Goal: Task Accomplishment & Management: Manage account settings

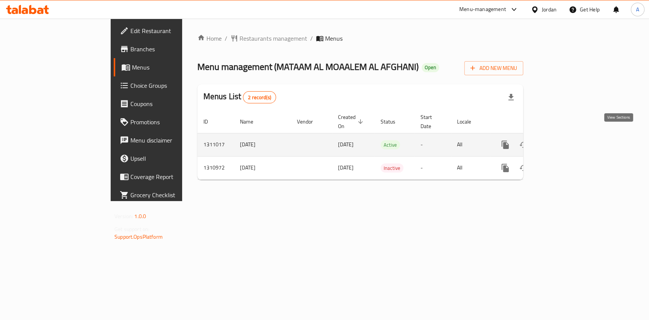
click at [565, 140] on icon "enhanced table" at bounding box center [560, 144] width 9 height 9
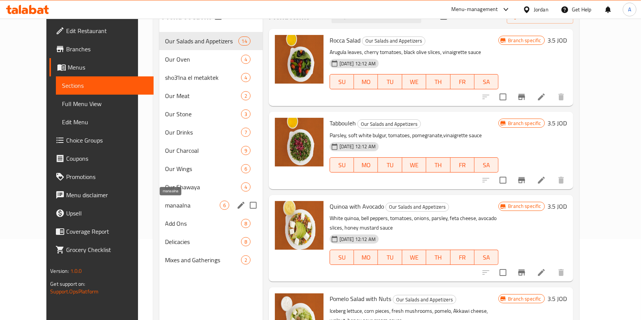
scroll to position [8, 0]
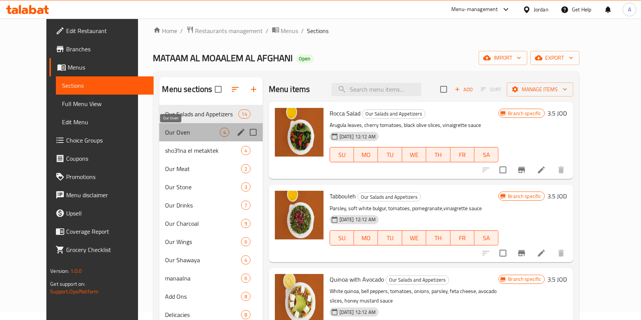
click at [194, 135] on span "Our Oven" at bounding box center [192, 132] width 54 height 9
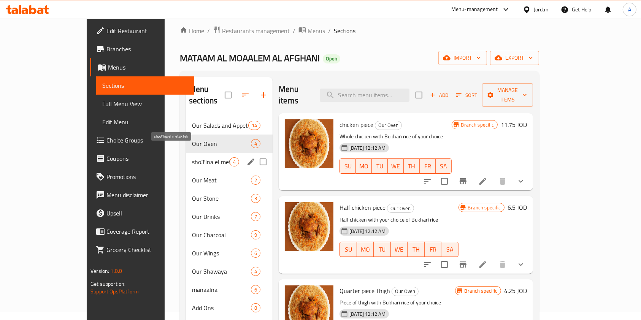
click at [192, 157] on span "sho3'lna el metaktek" at bounding box center [211, 161] width 38 height 9
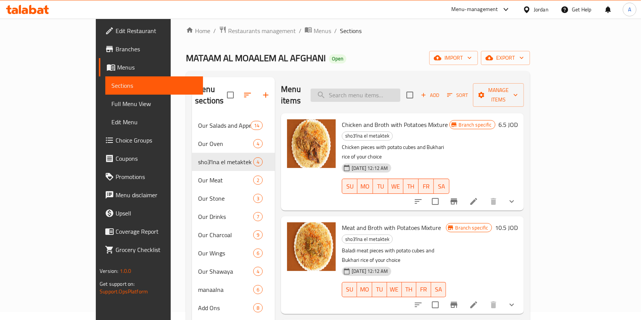
click at [377, 90] on input "search" at bounding box center [356, 95] width 90 height 13
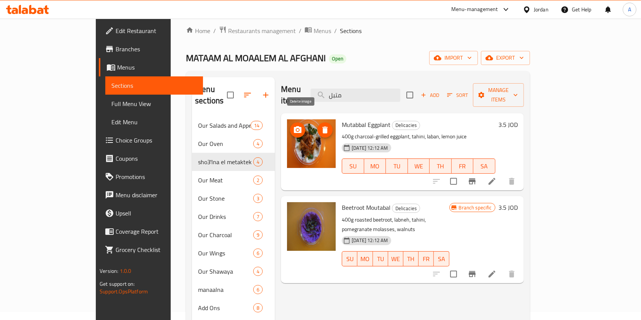
type input "متبل"
click at [323, 127] on icon "delete image" at bounding box center [325, 130] width 5 height 7
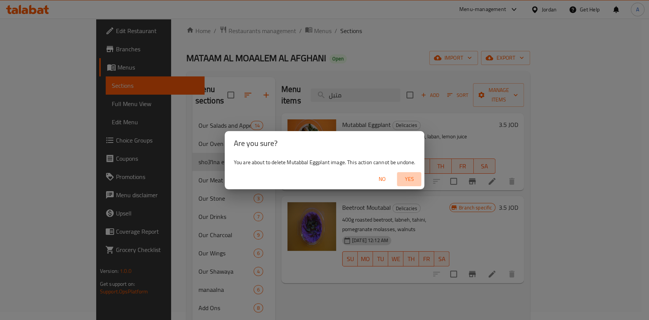
click at [413, 178] on span "Yes" at bounding box center [409, 180] width 18 height 10
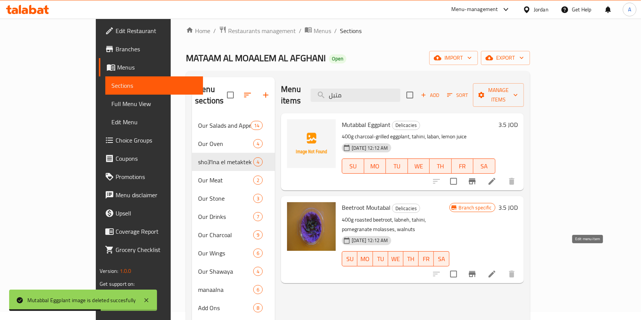
click at [497, 270] on icon at bounding box center [492, 274] width 9 height 9
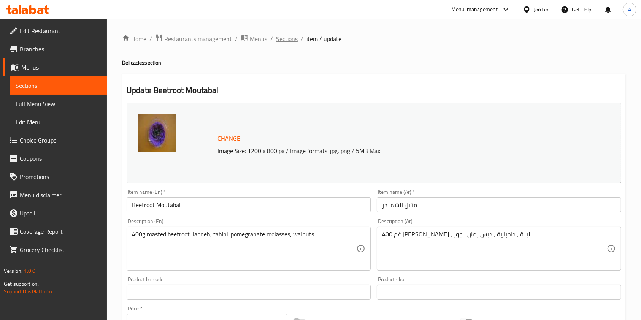
click at [292, 38] on span "Sections" at bounding box center [287, 38] width 22 height 9
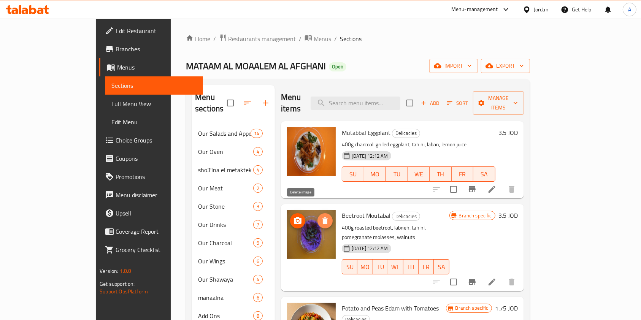
click at [323, 218] on icon "delete image" at bounding box center [325, 221] width 5 height 7
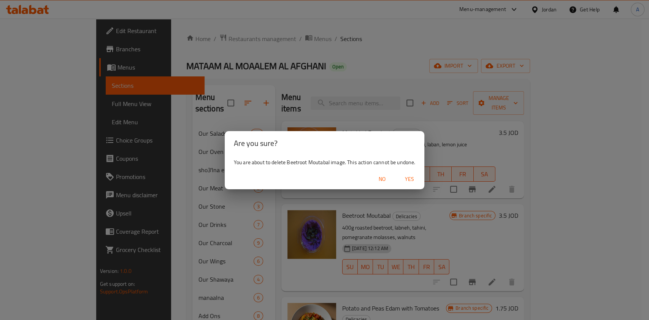
click at [409, 177] on span "Yes" at bounding box center [409, 180] width 18 height 10
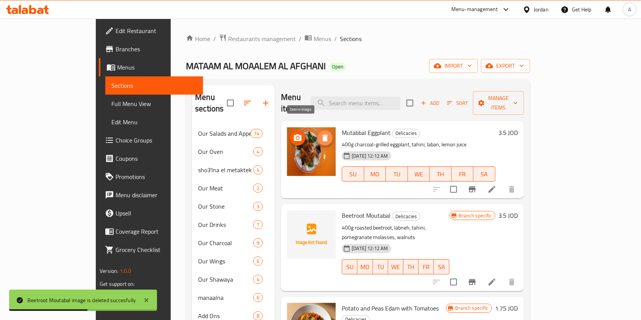
click at [321, 134] on icon "delete image" at bounding box center [325, 138] width 9 height 9
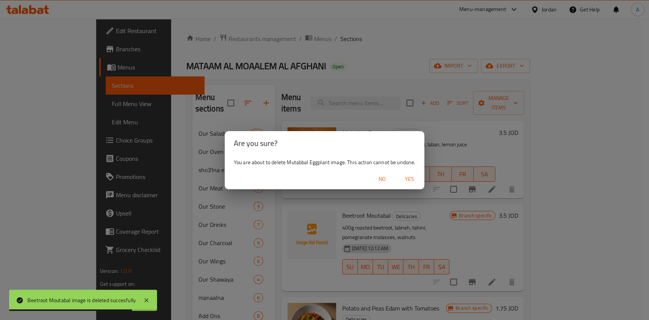
click at [412, 178] on span "Yes" at bounding box center [409, 180] width 18 height 10
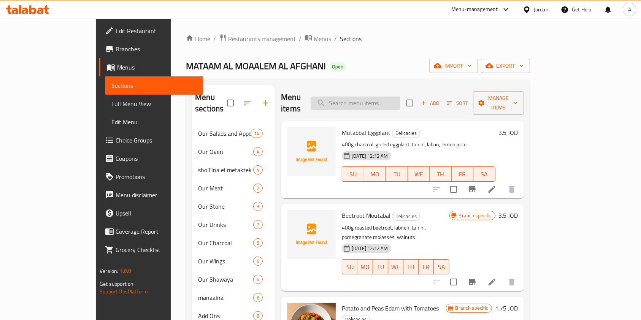
click at [383, 97] on input "search" at bounding box center [356, 103] width 90 height 13
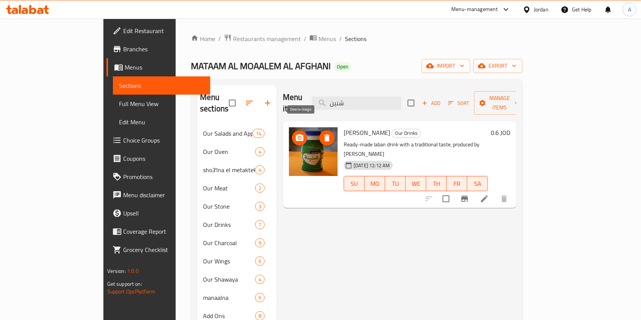
type input "شنين"
click at [324, 135] on icon "delete image" at bounding box center [326, 138] width 5 height 7
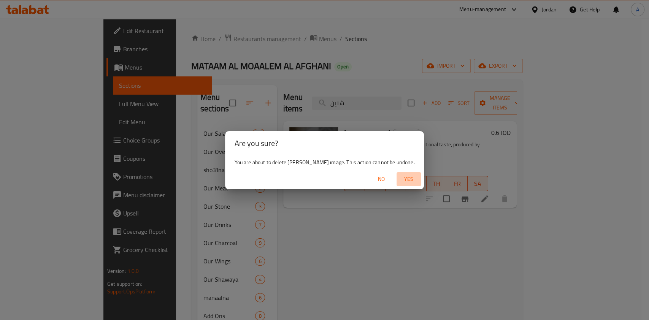
click at [409, 180] on span "Yes" at bounding box center [409, 180] width 18 height 10
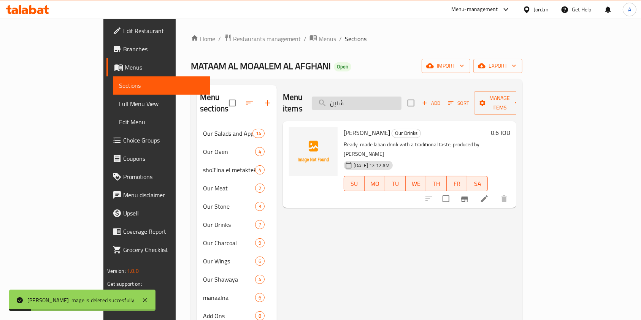
click at [386, 97] on input "شنين" at bounding box center [357, 103] width 90 height 13
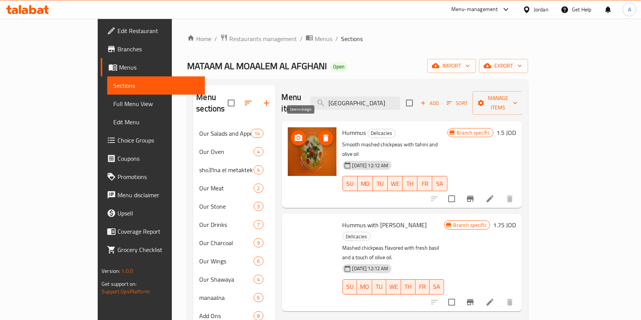
type input "[GEOGRAPHIC_DATA]"
click at [321, 134] on icon "delete image" at bounding box center [325, 138] width 9 height 9
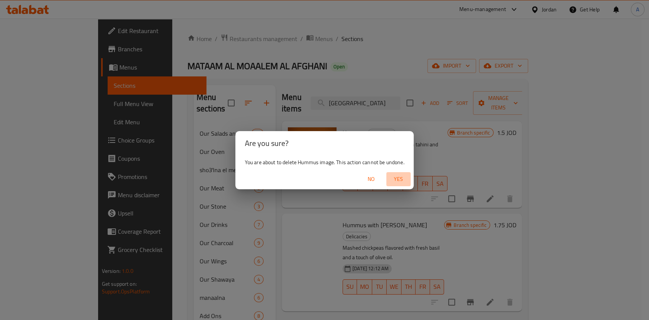
click at [399, 181] on span "Yes" at bounding box center [398, 180] width 18 height 10
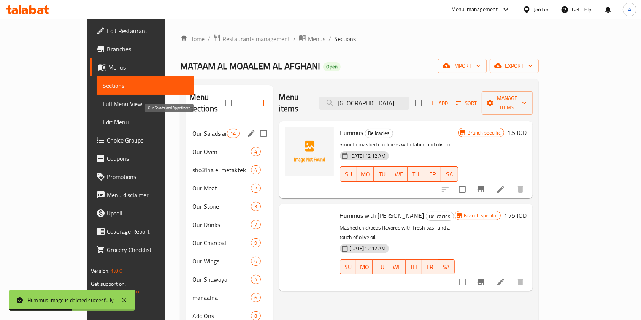
click at [192, 129] on span "Our Salads and Appetizers" at bounding box center [209, 133] width 35 height 9
